Goal: Communication & Community: Answer question/provide support

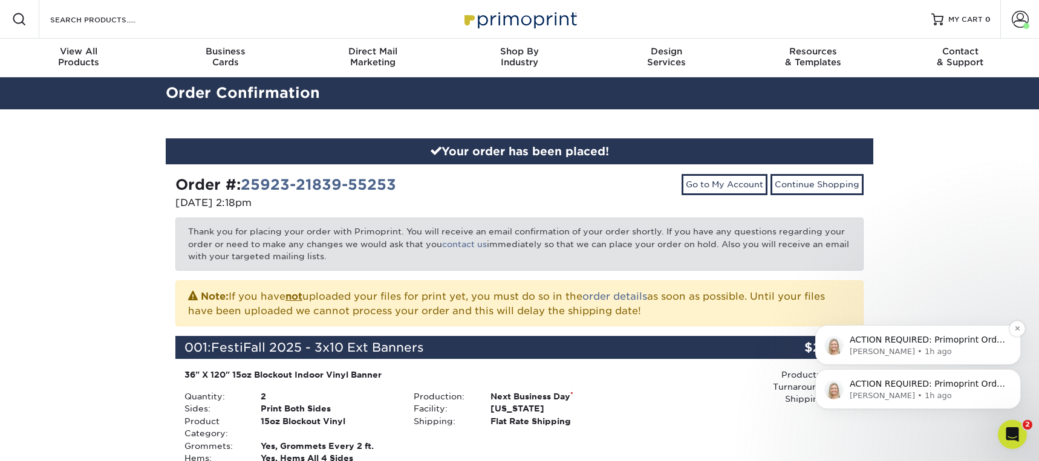
click at [920, 348] on p "[PERSON_NAME] • 1h ago" at bounding box center [928, 352] width 156 height 11
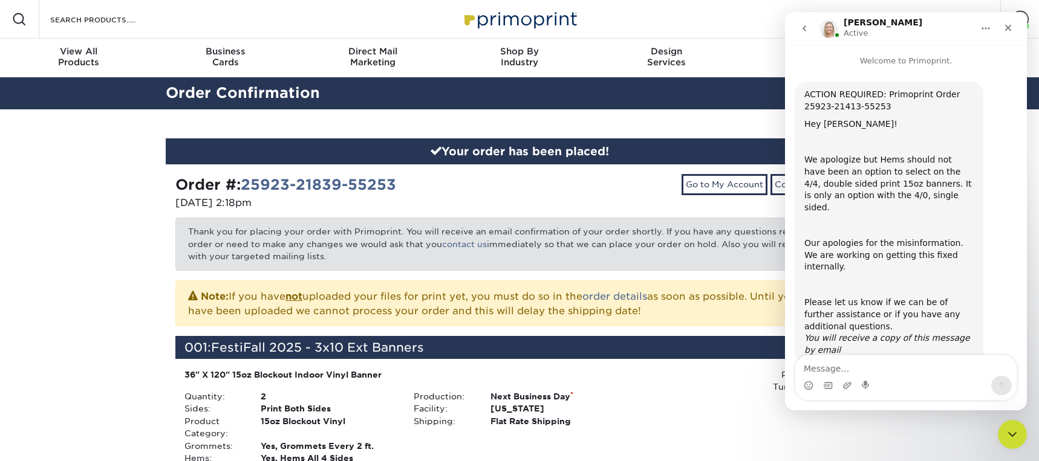
scroll to position [10, 0]
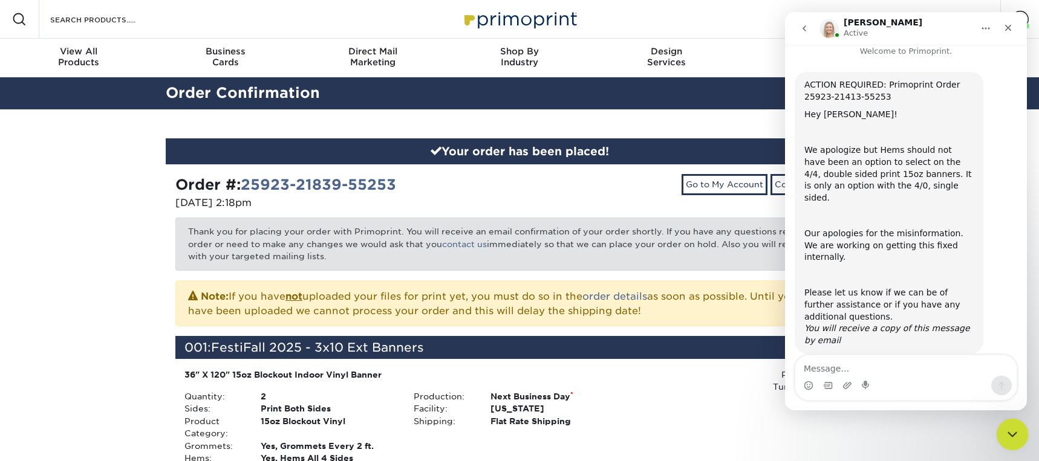
click at [1008, 429] on icon "Close Intercom Messenger" at bounding box center [1010, 433] width 15 height 15
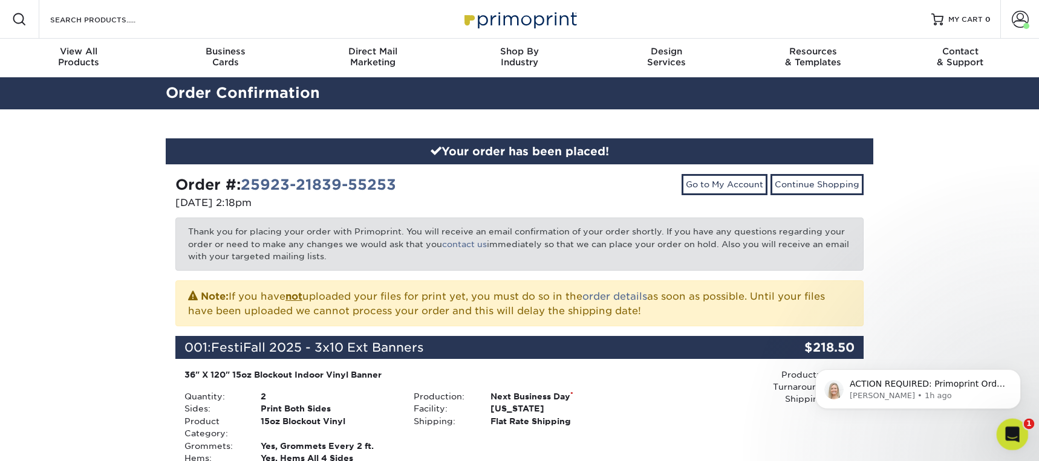
scroll to position [0, 0]
click at [1010, 426] on icon "Open Intercom Messenger" at bounding box center [1011, 433] width 20 height 20
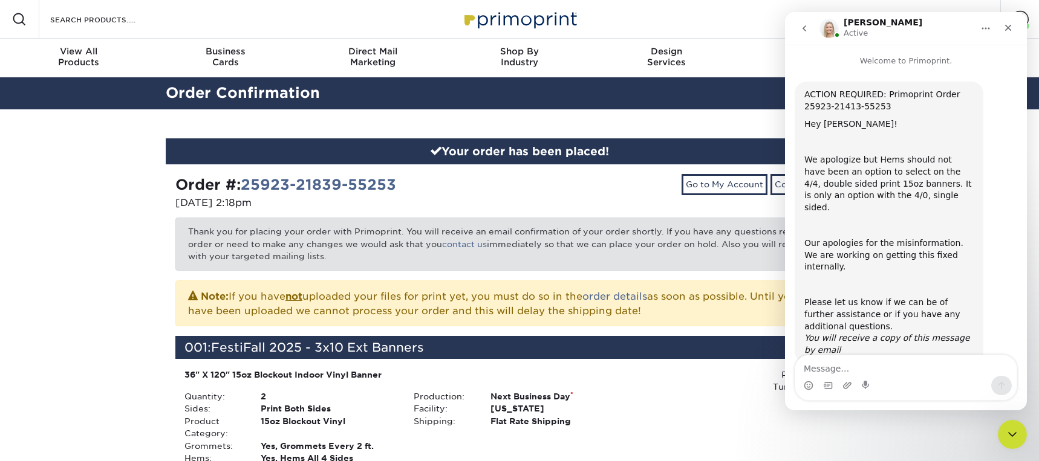
scroll to position [10, 0]
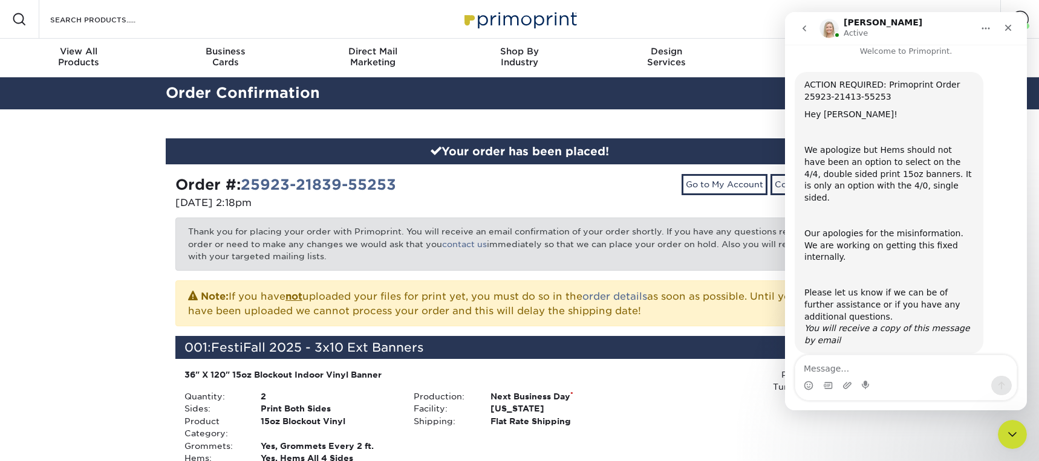
click at [802, 28] on icon "go back" at bounding box center [804, 28] width 4 height 6
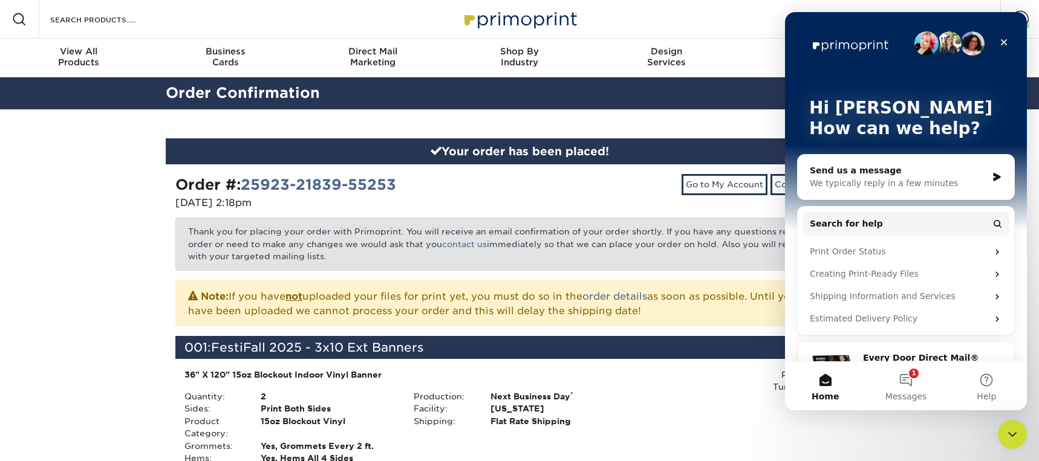
click at [928, 172] on div "Send us a message" at bounding box center [898, 170] width 177 height 13
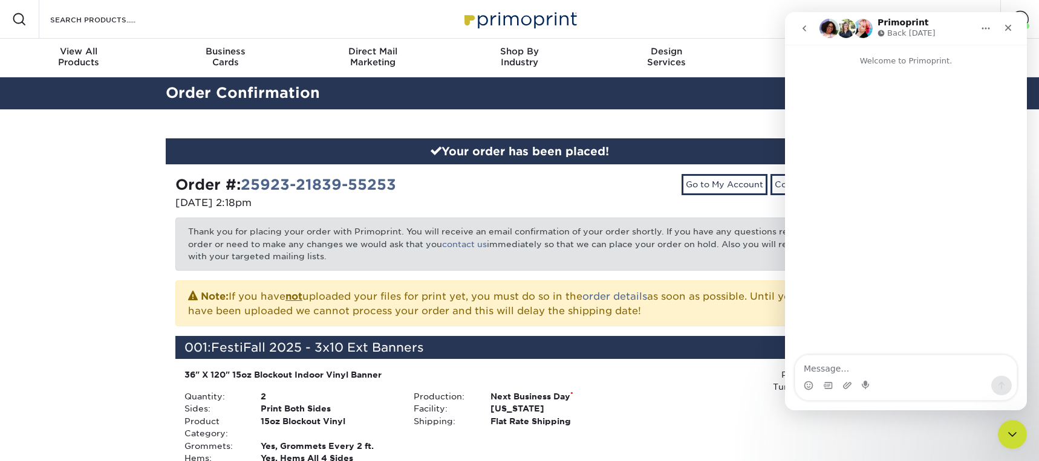
click at [802, 26] on icon "go back" at bounding box center [804, 29] width 10 height 10
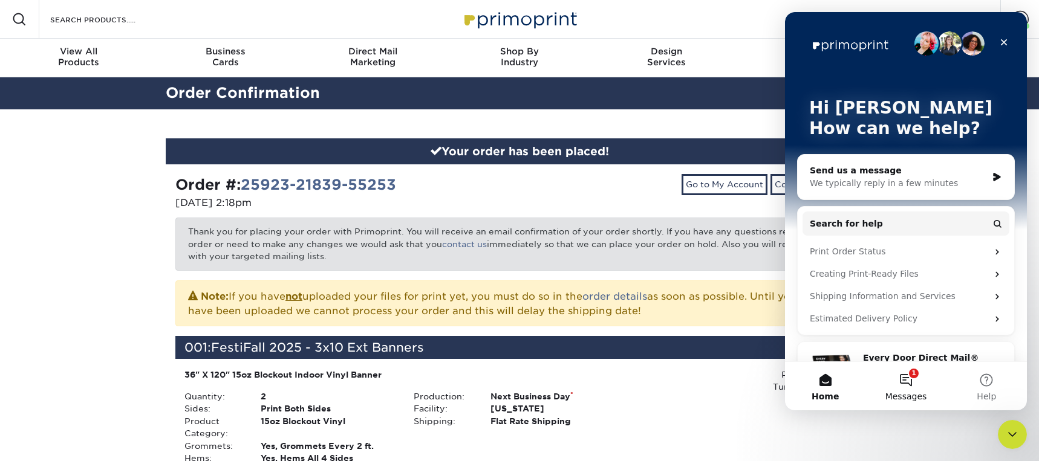
click at [908, 387] on button "1 Messages" at bounding box center [905, 386] width 80 height 48
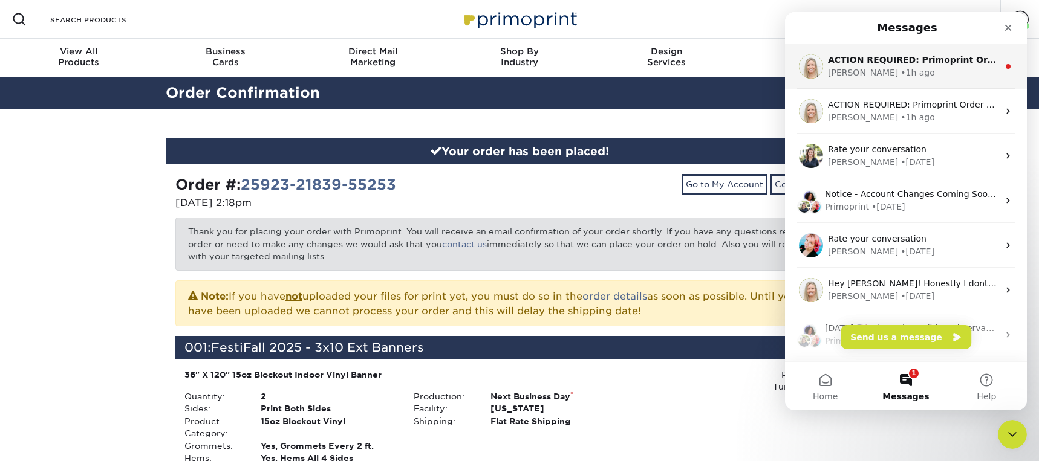
click at [903, 67] on div "[PERSON_NAME] • 1h ago" at bounding box center [913, 73] width 171 height 13
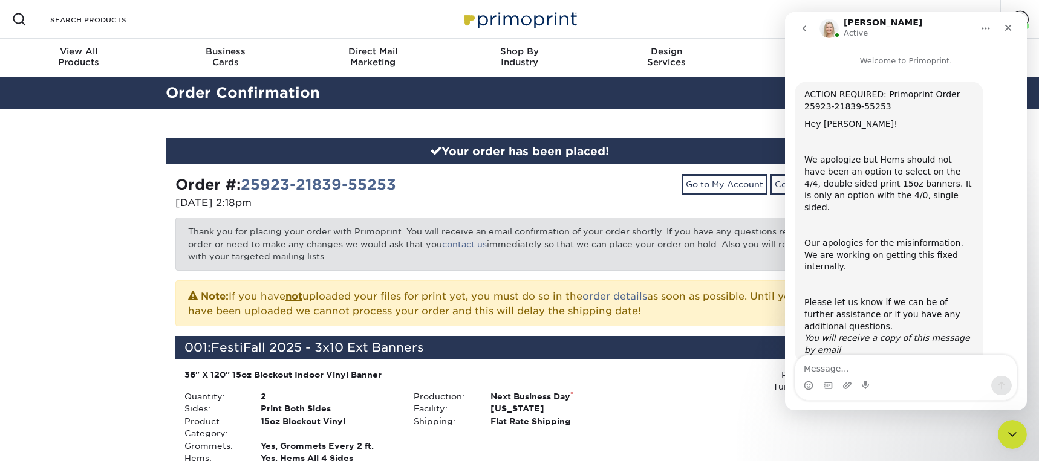
scroll to position [10, 0]
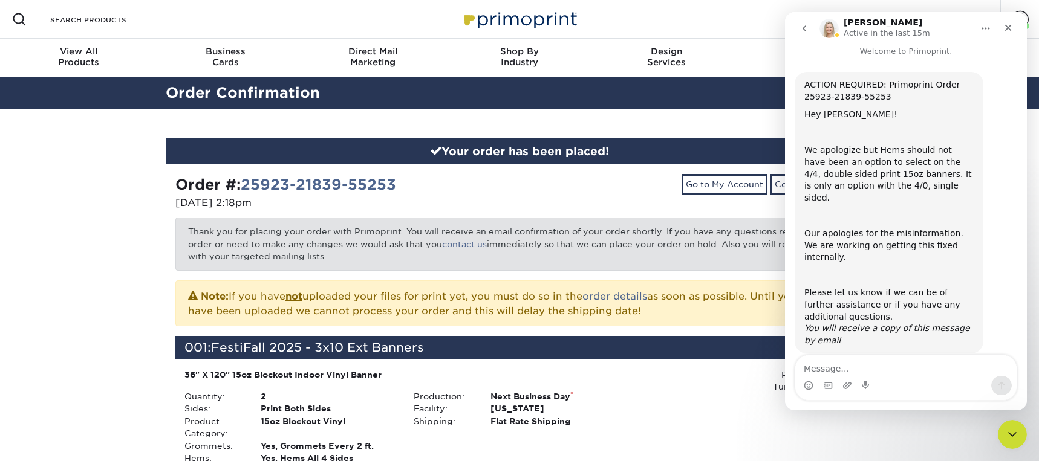
click at [833, 368] on textarea "Message…" at bounding box center [905, 366] width 221 height 21
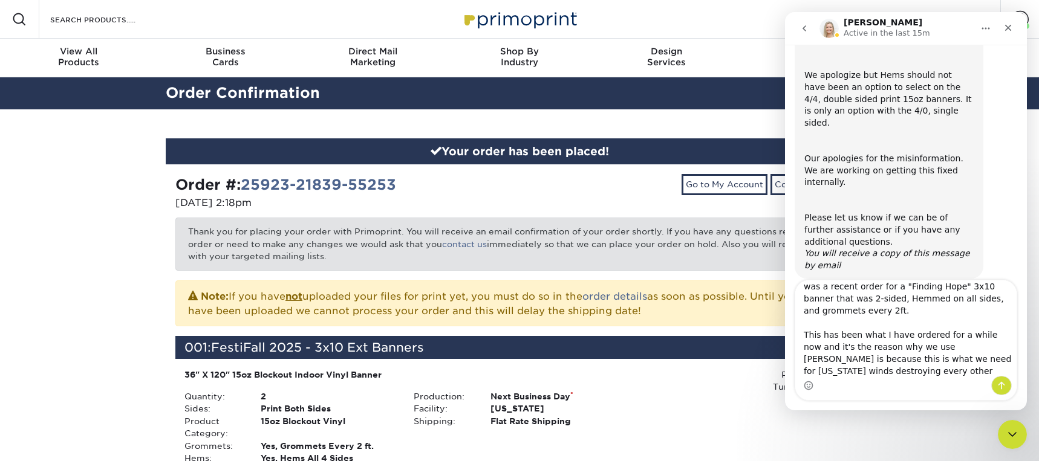
scroll to position [68, 0]
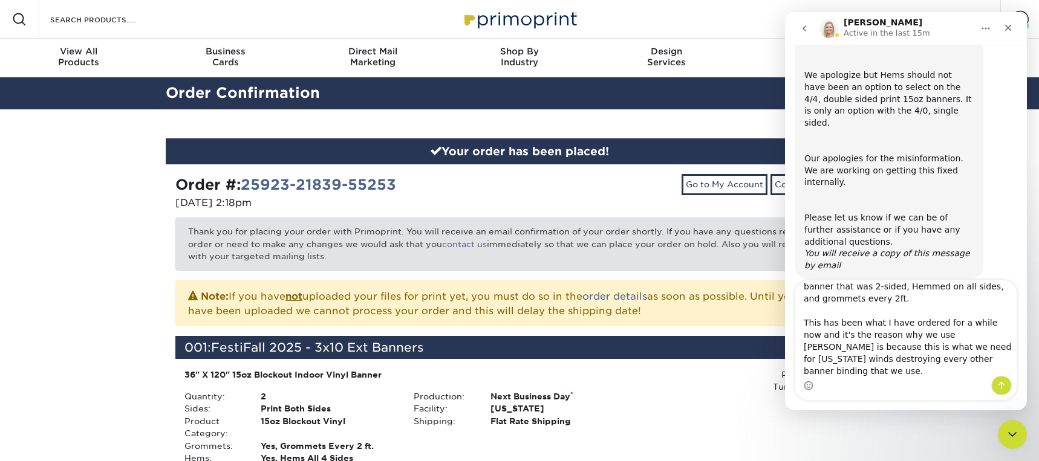
drag, startPoint x: 843, startPoint y: 371, endPoint x: 859, endPoint y: 346, distance: 30.2
click at [843, 371] on textarea "Hey [PERSON_NAME]. I've been having consistent issues making sure that the righ…" at bounding box center [905, 329] width 221 height 96
drag, startPoint x: 899, startPoint y: 371, endPoint x: 902, endPoint y: 352, distance: 19.0
click at [900, 369] on textarea "Hey [PERSON_NAME]. I've been having consistent issues making sure that the righ…" at bounding box center [905, 329] width 221 height 96
click at [946, 375] on textarea "Hey [PERSON_NAME]. I've been having consistent issues making sure that the righ…" at bounding box center [905, 329] width 221 height 96
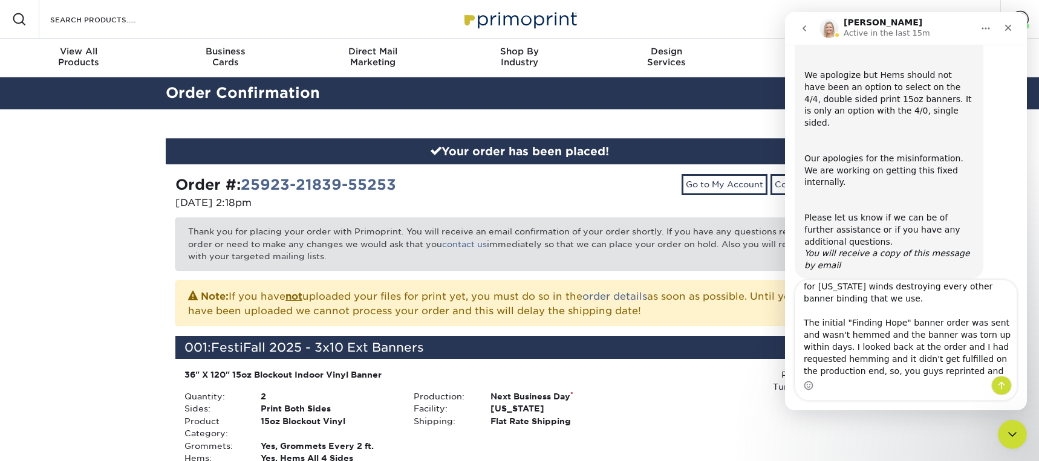
scroll to position [143, 0]
drag, startPoint x: 946, startPoint y: 371, endPoint x: 800, endPoint y: 373, distance: 145.8
click at [800, 373] on textarea "Hey [PERSON_NAME]. I've been having consistent issues making sure that the righ…" at bounding box center [905, 329] width 221 height 96
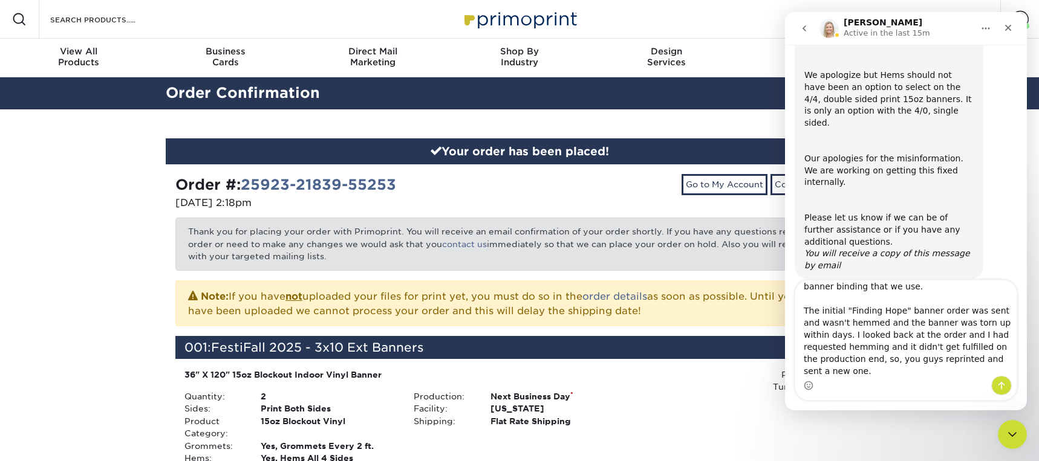
scroll to position [164, 0]
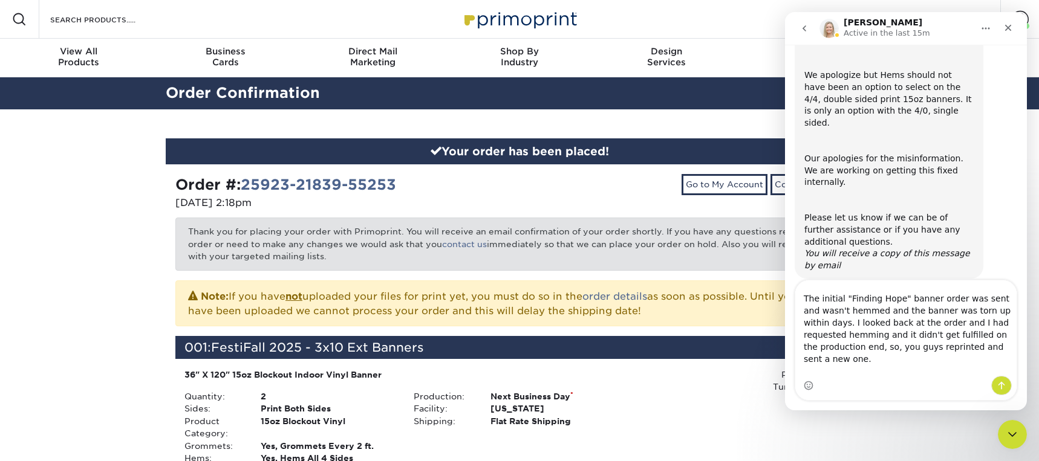
type textarea "Hey [PERSON_NAME]. I've been having consistent issues making sure that the righ…"
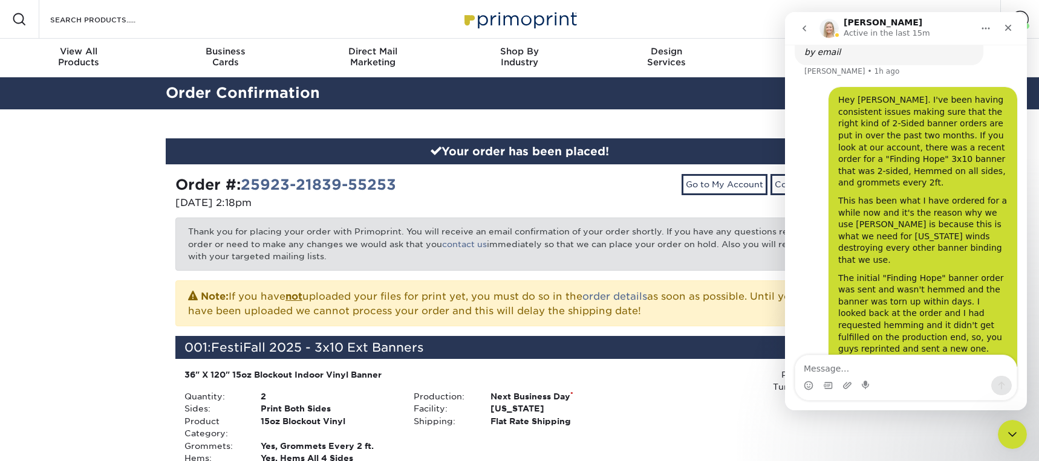
scroll to position [336, 0]
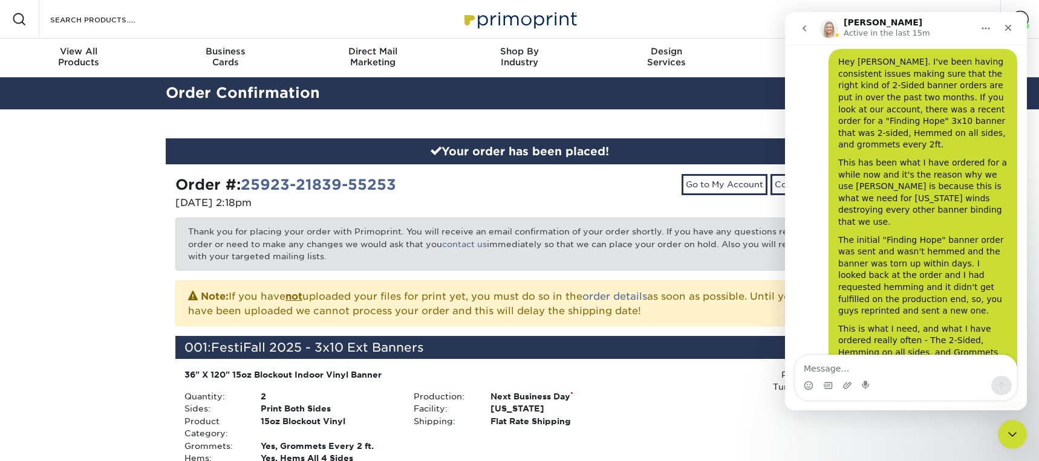
click at [854, 370] on textarea "Message…" at bounding box center [905, 366] width 221 height 21
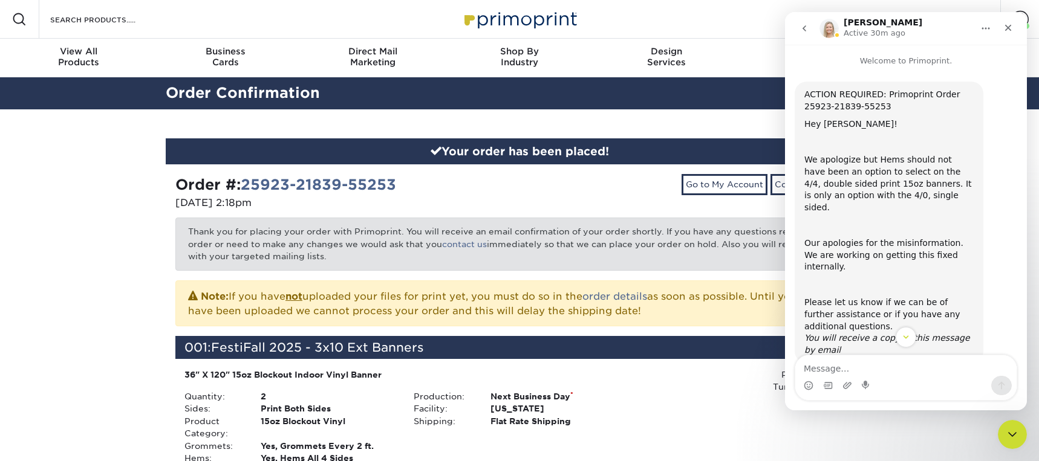
click at [803, 30] on icon "go back" at bounding box center [804, 29] width 10 height 10
